Goal: Find specific page/section: Find specific page/section

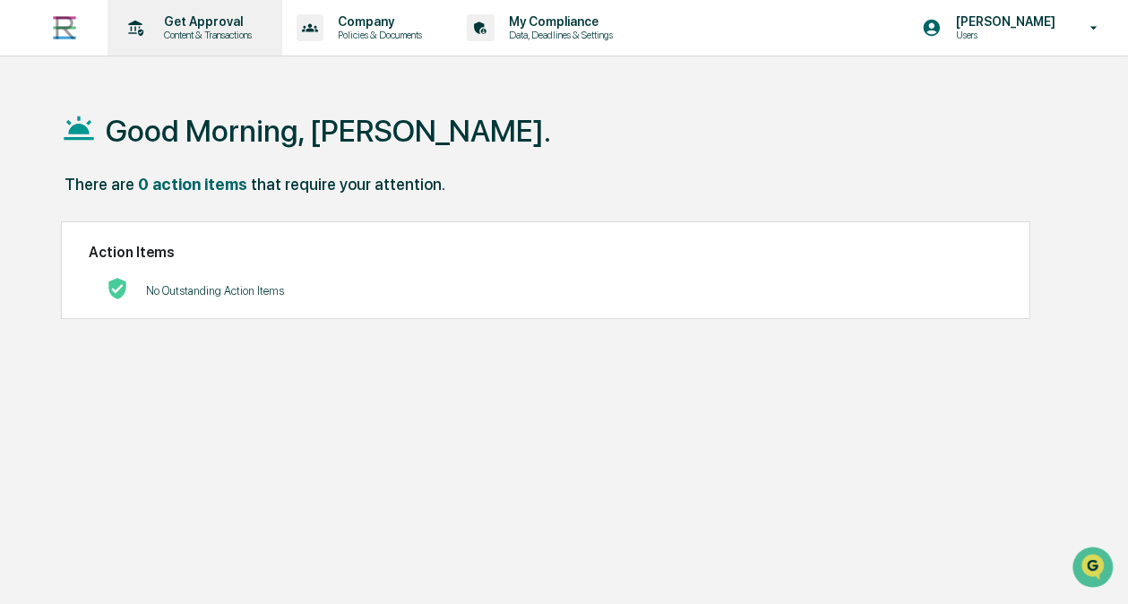
click at [232, 37] on p "Content & Transactions" at bounding box center [205, 35] width 111 height 13
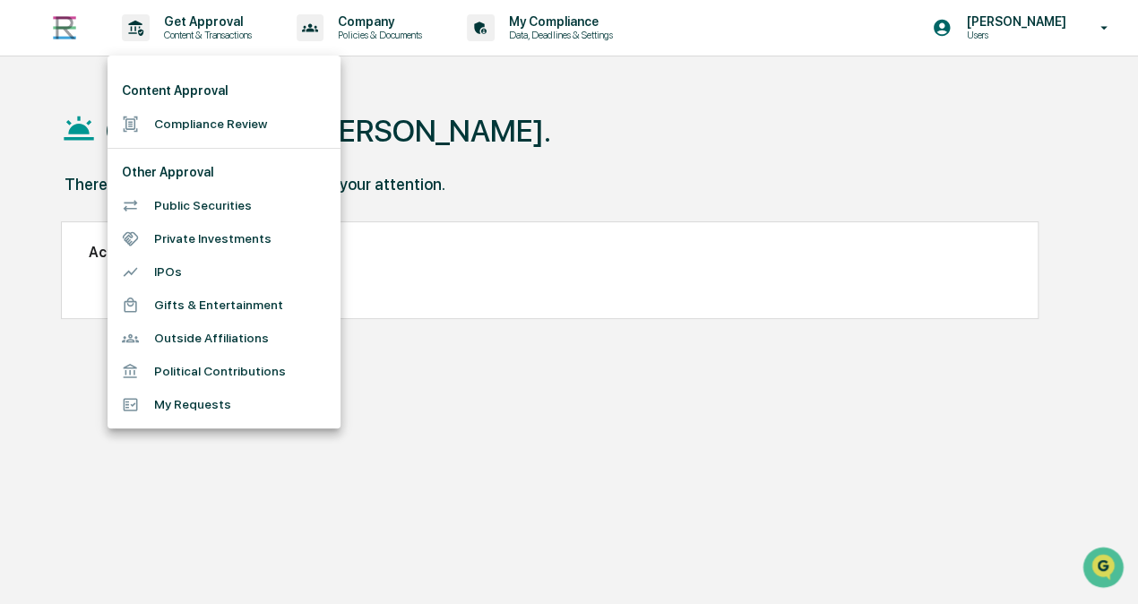
click at [219, 136] on li "Compliance Review" at bounding box center [224, 124] width 233 height 33
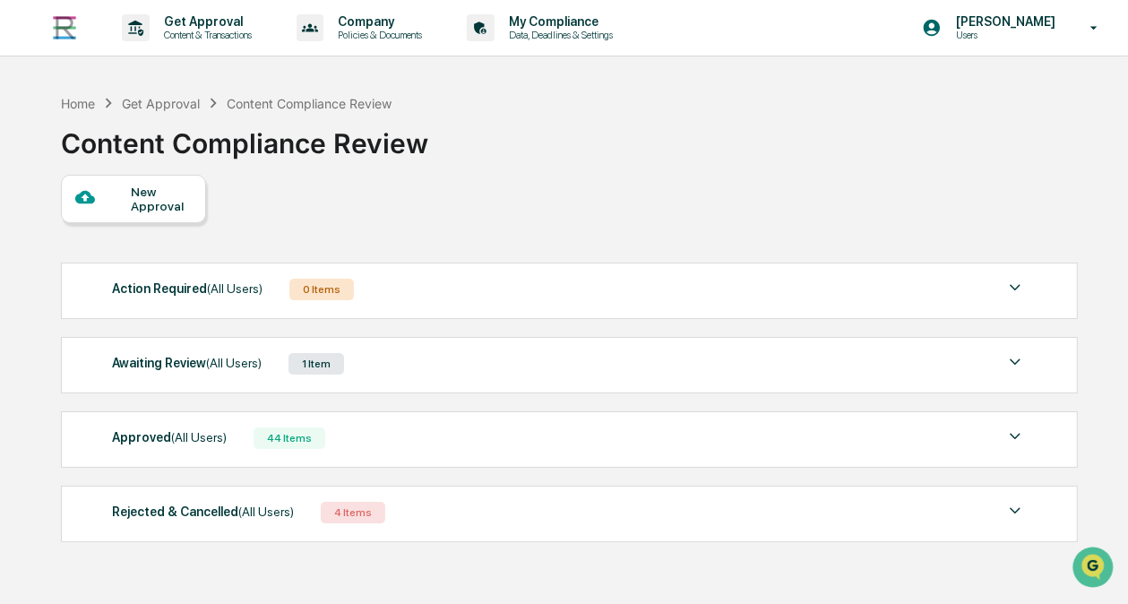
click at [395, 363] on div "Awaiting Review (All Users) 1 Item" at bounding box center [569, 363] width 914 height 25
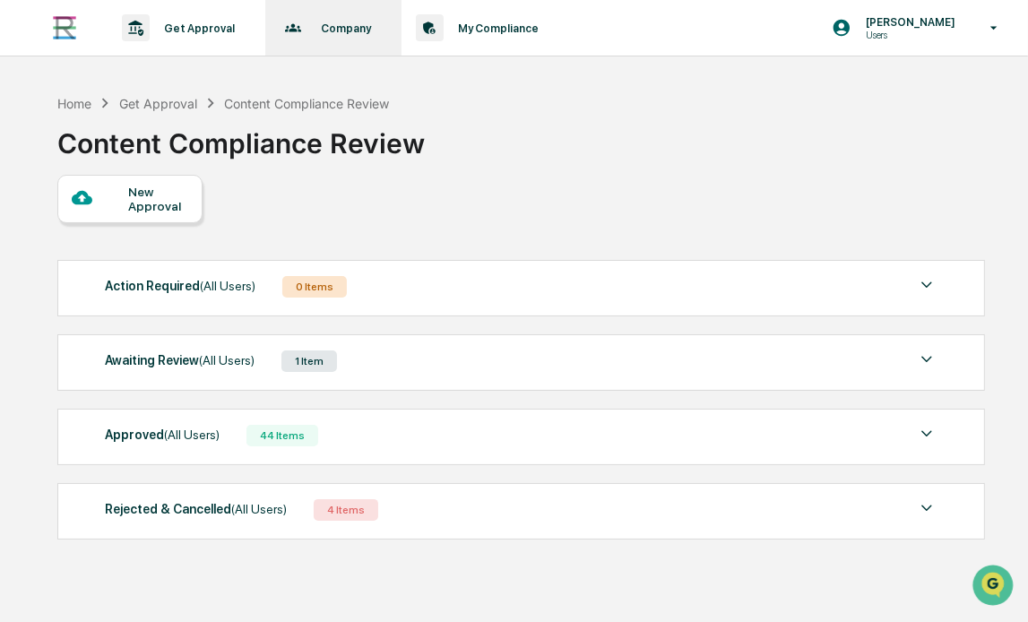
click at [312, 25] on p "Company" at bounding box center [343, 28] width 73 height 13
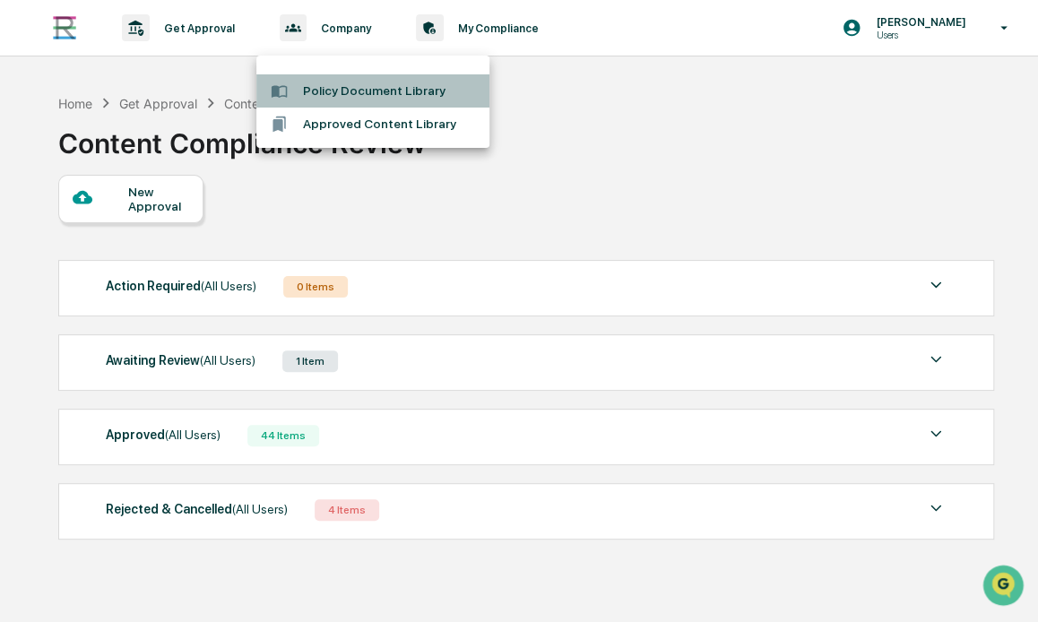
click at [339, 86] on li "Policy Document Library" at bounding box center [372, 90] width 233 height 33
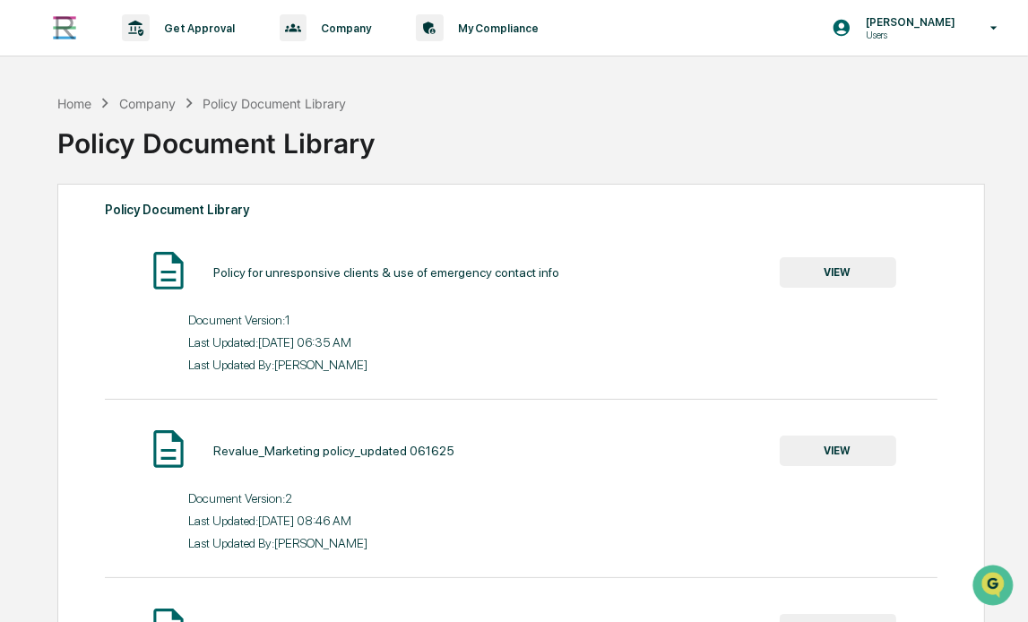
click at [136, 104] on div "Company" at bounding box center [147, 103] width 56 height 15
click at [341, 29] on p "Company" at bounding box center [343, 28] width 73 height 13
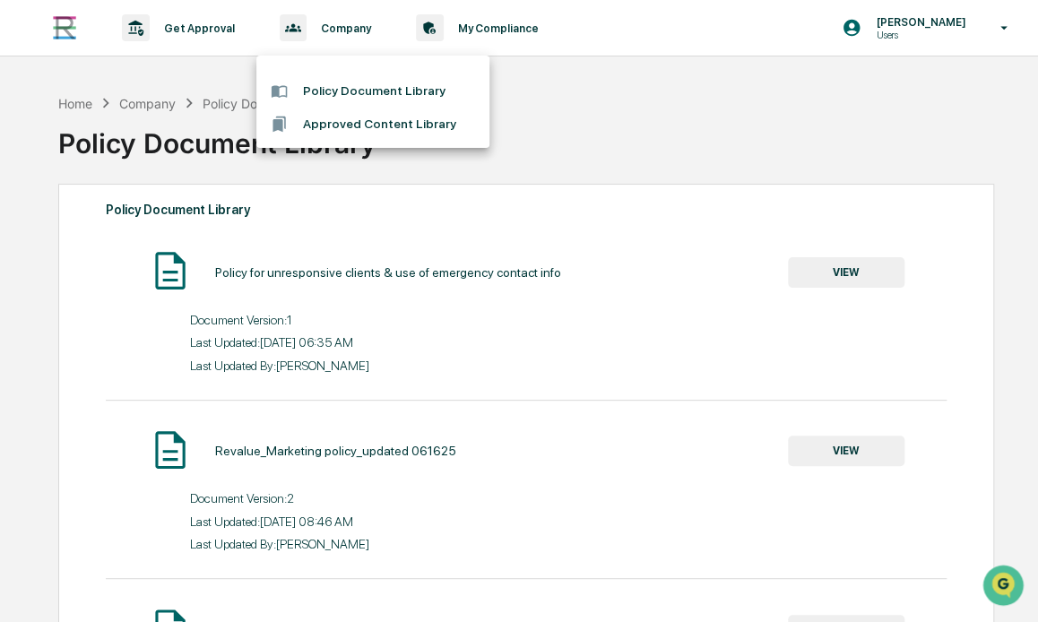
click at [741, 162] on div at bounding box center [519, 311] width 1038 height 622
